Goal: Complete application form

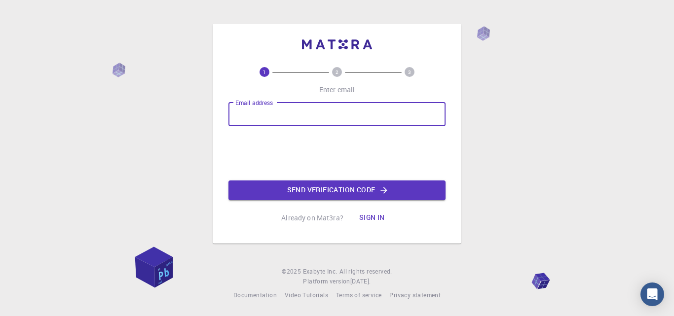
click at [312, 117] on input "Email address" at bounding box center [336, 115] width 217 height 24
type input "[EMAIL_ADDRESS][DOMAIN_NAME]"
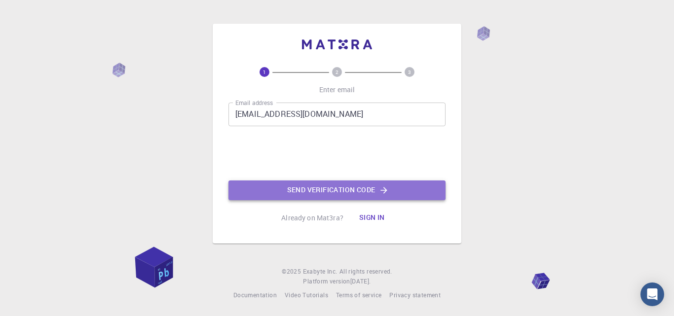
click at [304, 199] on button "Send verification code" at bounding box center [336, 190] width 217 height 20
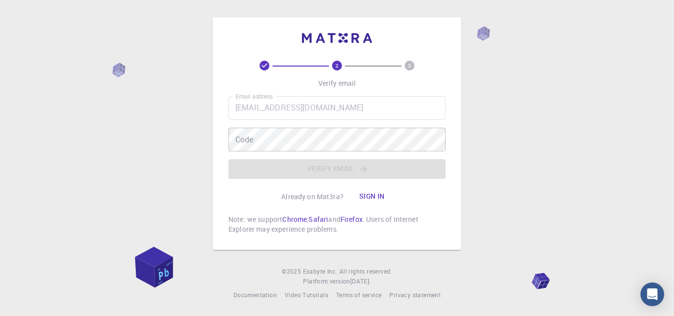
click at [298, 153] on div "Email address [EMAIL_ADDRESS][DOMAIN_NAME] Email address Code Code Verify email" at bounding box center [336, 137] width 217 height 83
click at [415, 70] on span "3" at bounding box center [409, 66] width 65 height 10
click at [479, 27] on div "2 3 Verify email Email address [EMAIL_ADDRESS][DOMAIN_NAME] Email address Code …" at bounding box center [337, 158] width 674 height 316
drag, startPoint x: 479, startPoint y: 27, endPoint x: 513, endPoint y: 97, distance: 77.4
click at [513, 97] on div "2 3 Verify email Email address [EMAIL_ADDRESS][DOMAIN_NAME] Email address Code …" at bounding box center [337, 158] width 674 height 316
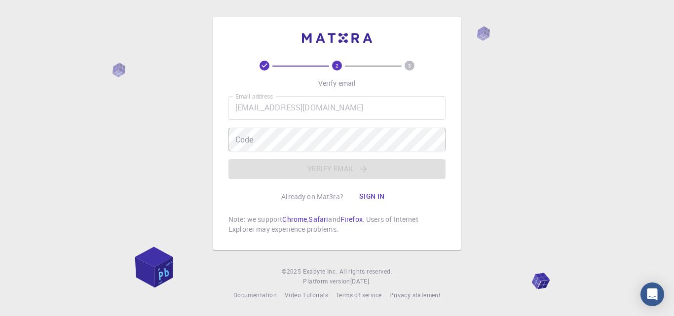
click at [513, 97] on div "2 3 Verify email Email address [EMAIL_ADDRESS][DOMAIN_NAME] Email address Code …" at bounding box center [337, 158] width 674 height 316
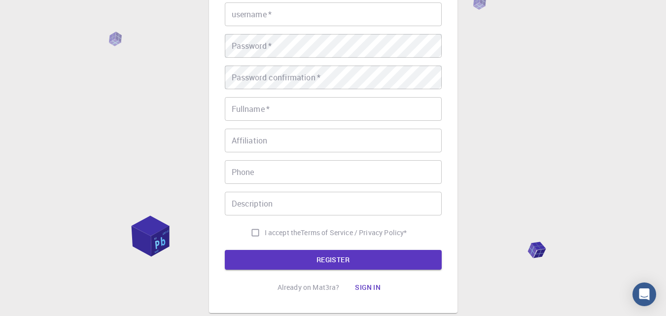
scroll to position [124, 0]
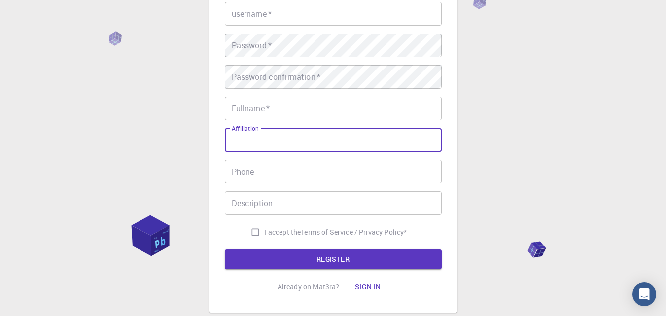
click at [314, 148] on input "Affiliation" at bounding box center [333, 140] width 217 height 24
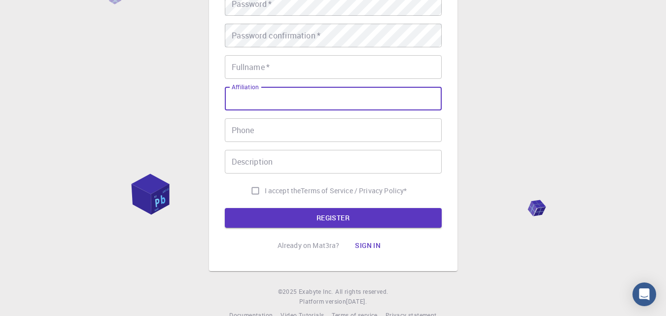
scroll to position [0, 0]
